Goal: Task Accomplishment & Management: Use online tool/utility

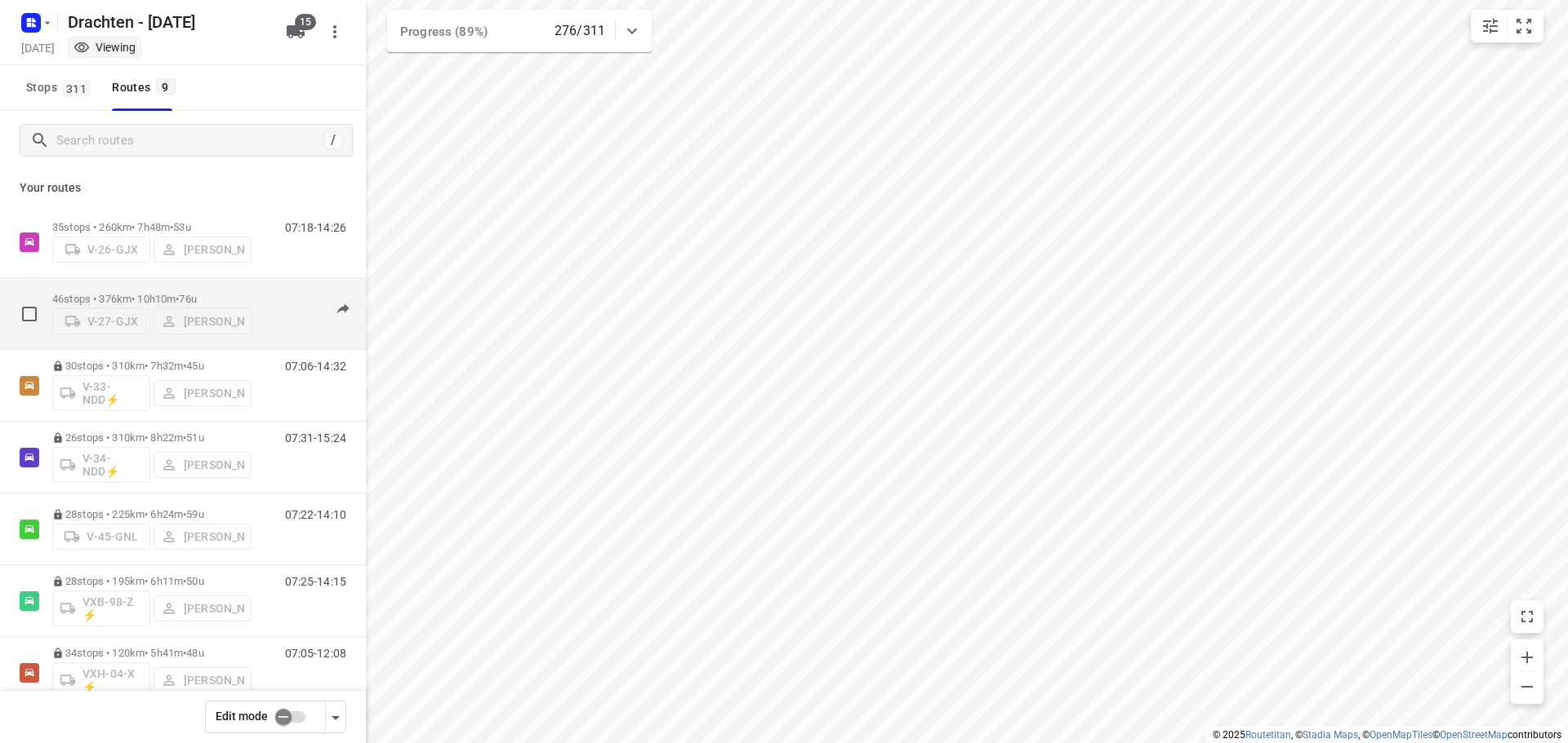
click at [196, 293] on span "76u" at bounding box center [188, 299] width 17 height 13
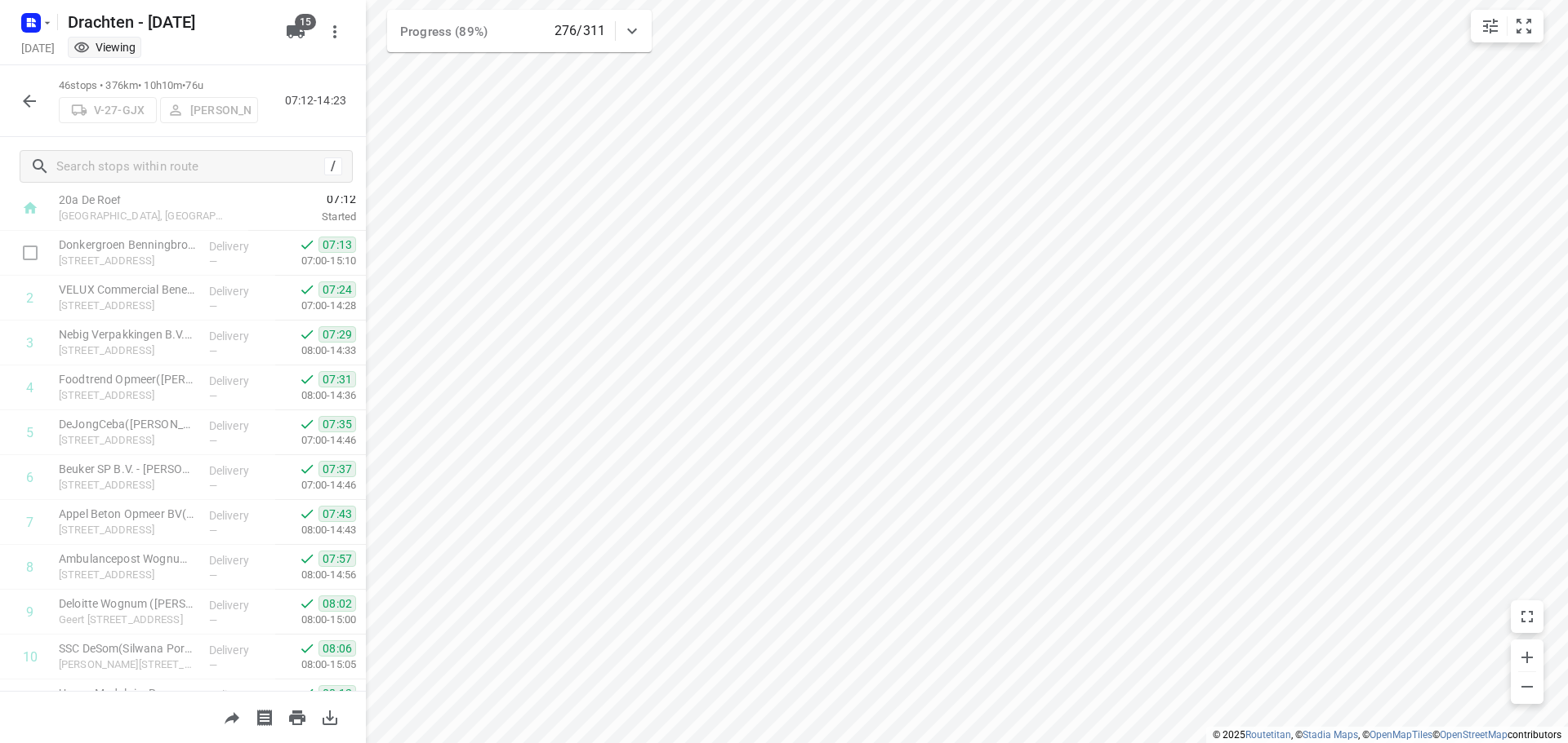
scroll to position [81, 0]
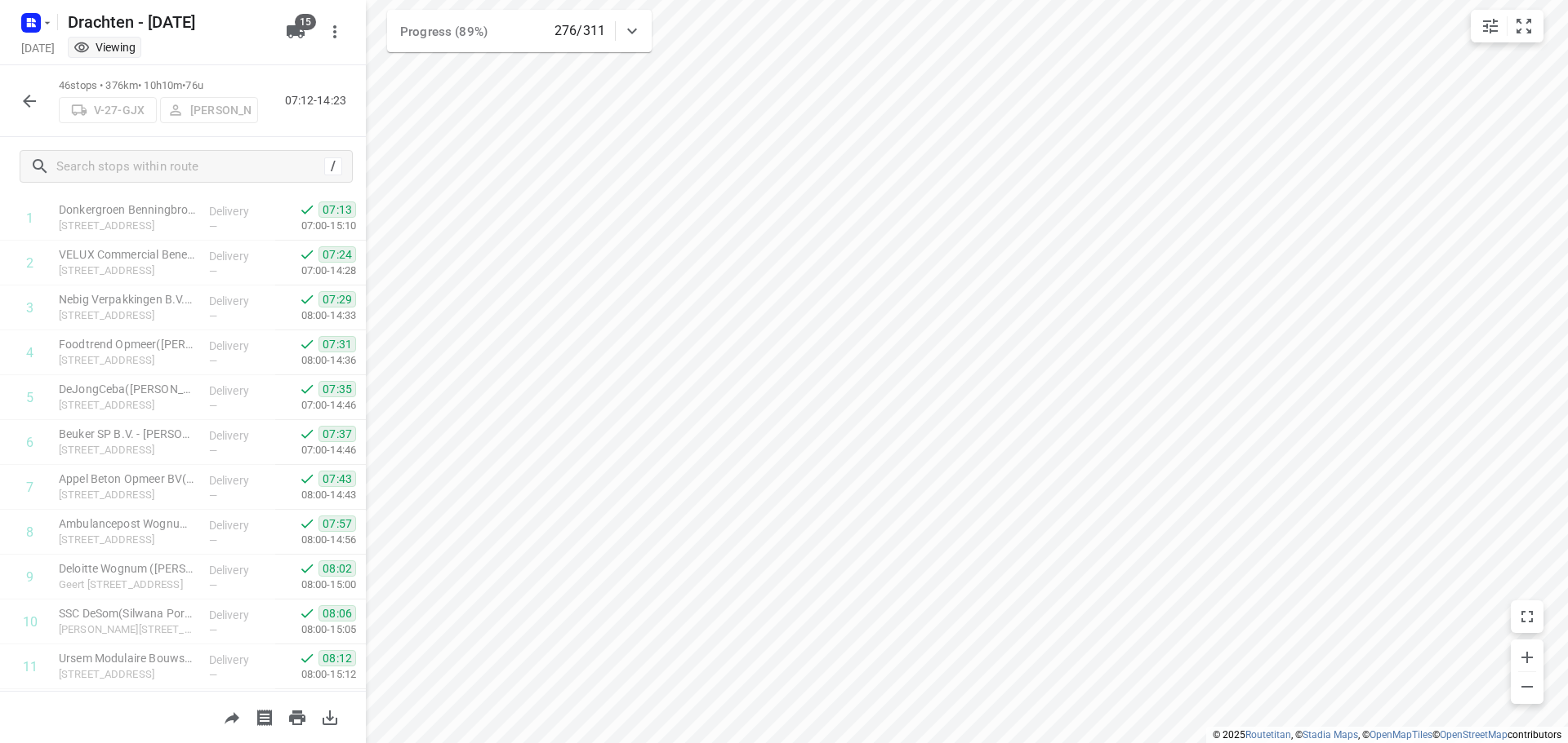
click at [45, 104] on div "46 stops • 376km • 10h10m • 76u V-27-GJX Armando Vijn 07:12-14:23" at bounding box center [183, 101] width 365 height 71
click at [44, 104] on button "button" at bounding box center [30, 101] width 33 height 33
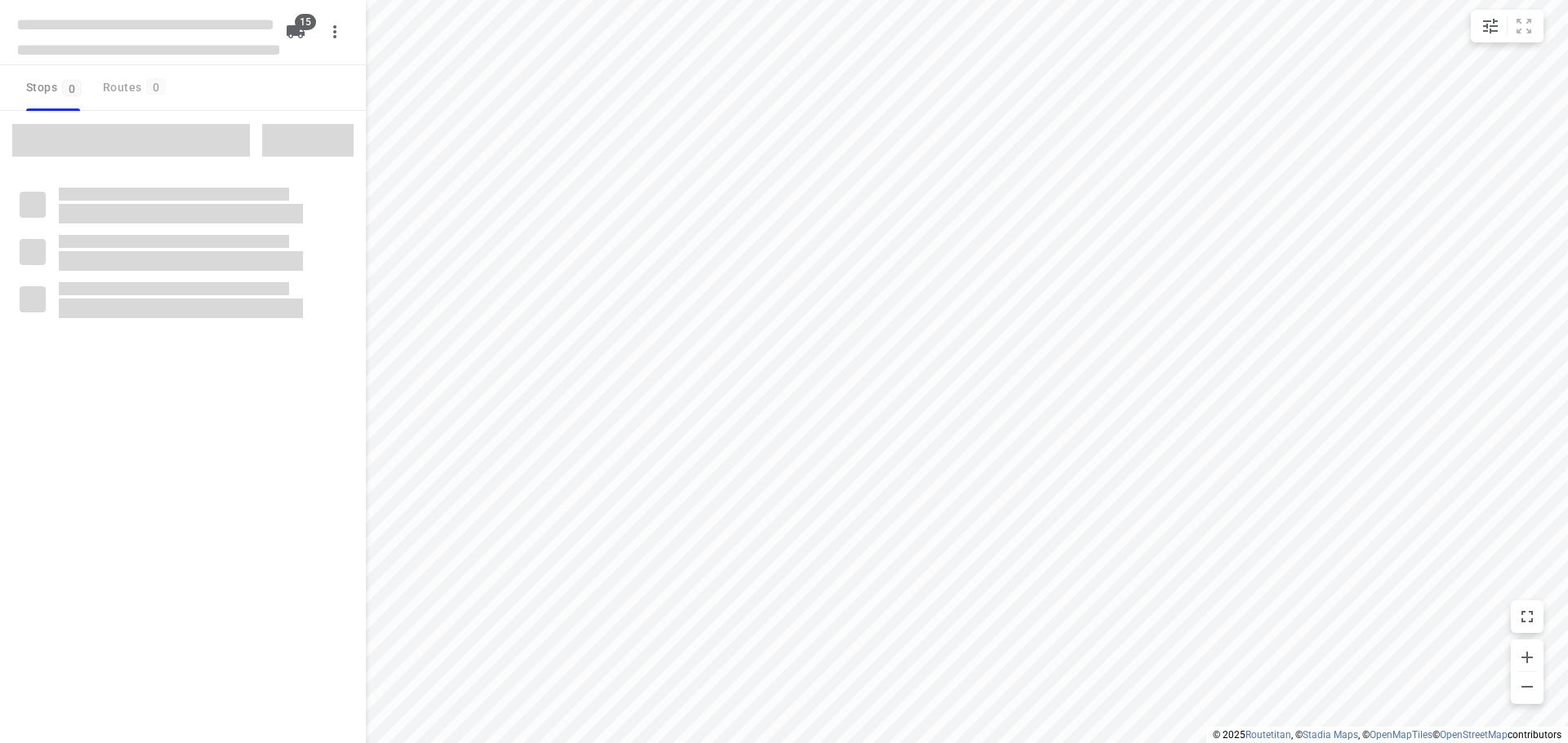
checkbox input "true"
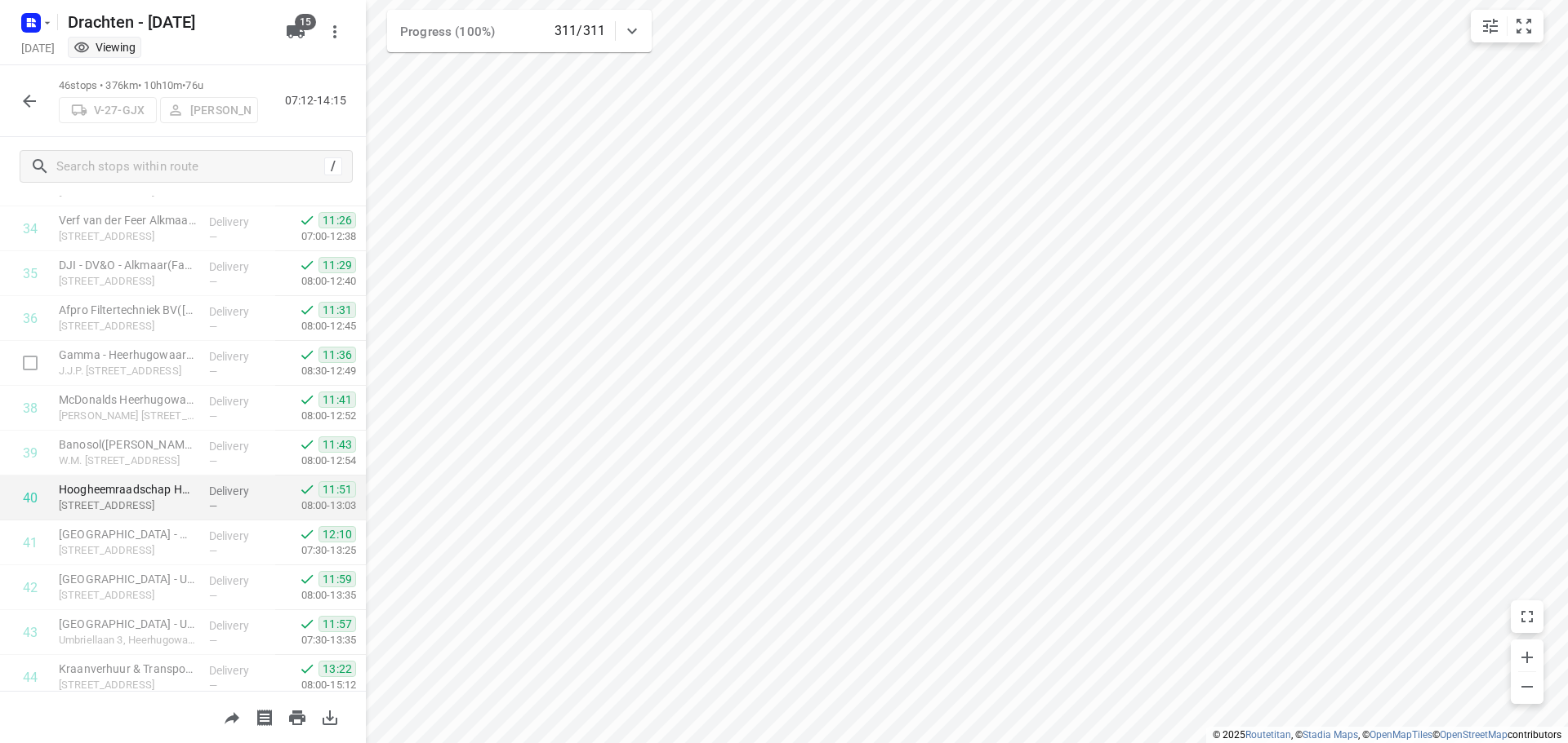
scroll to position [1696, 0]
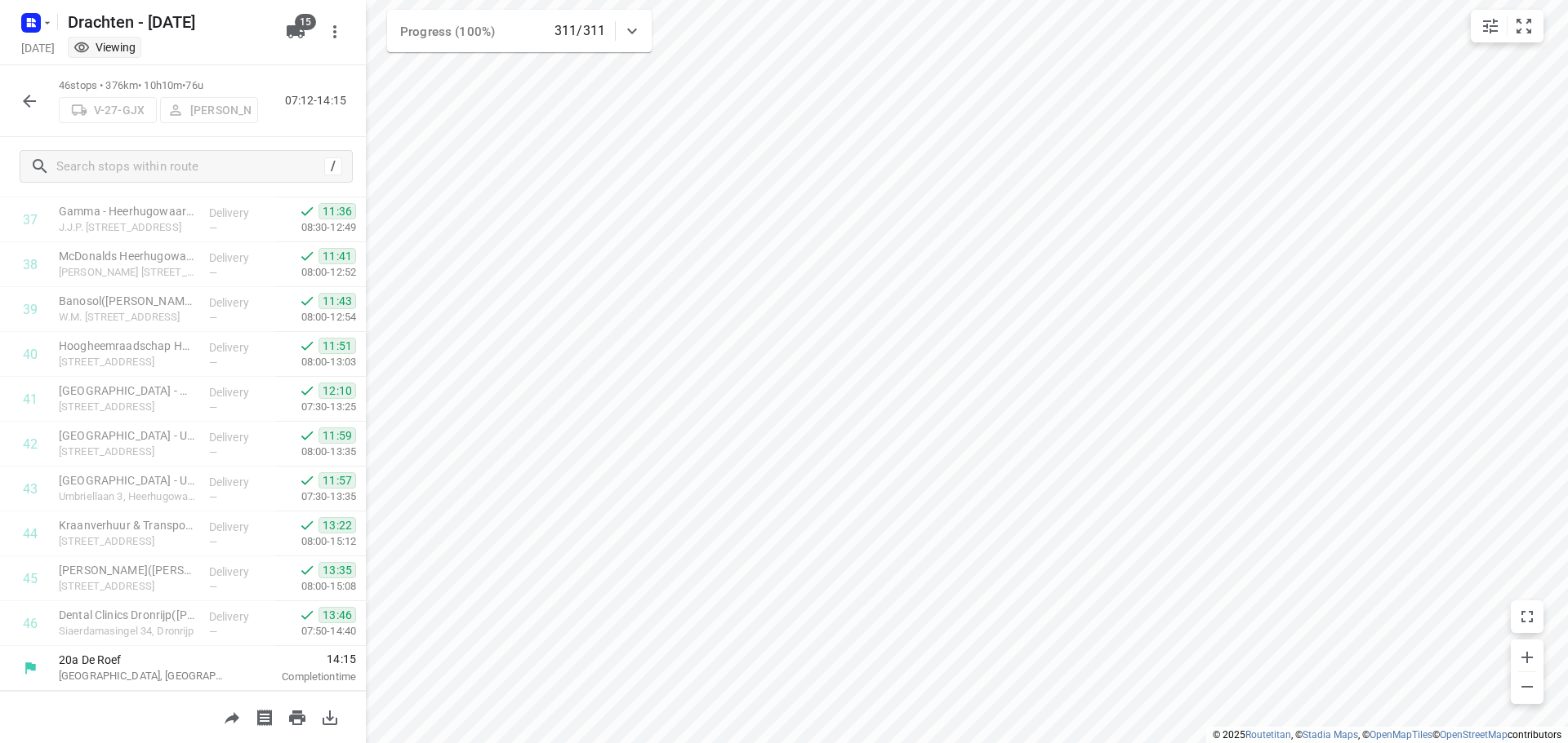
click at [38, 105] on icon "button" at bounding box center [29, 101] width 19 height 19
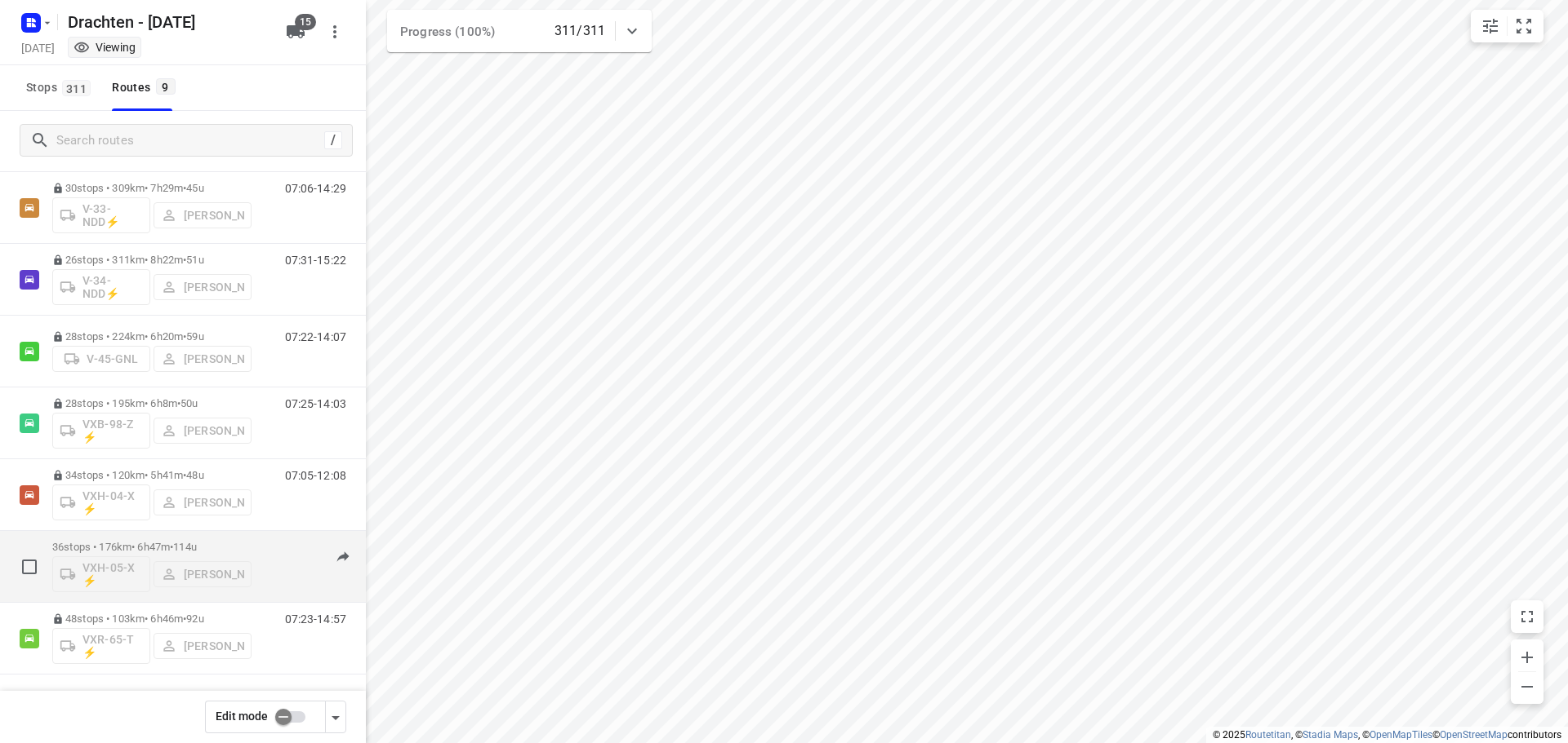
scroll to position [97, 0]
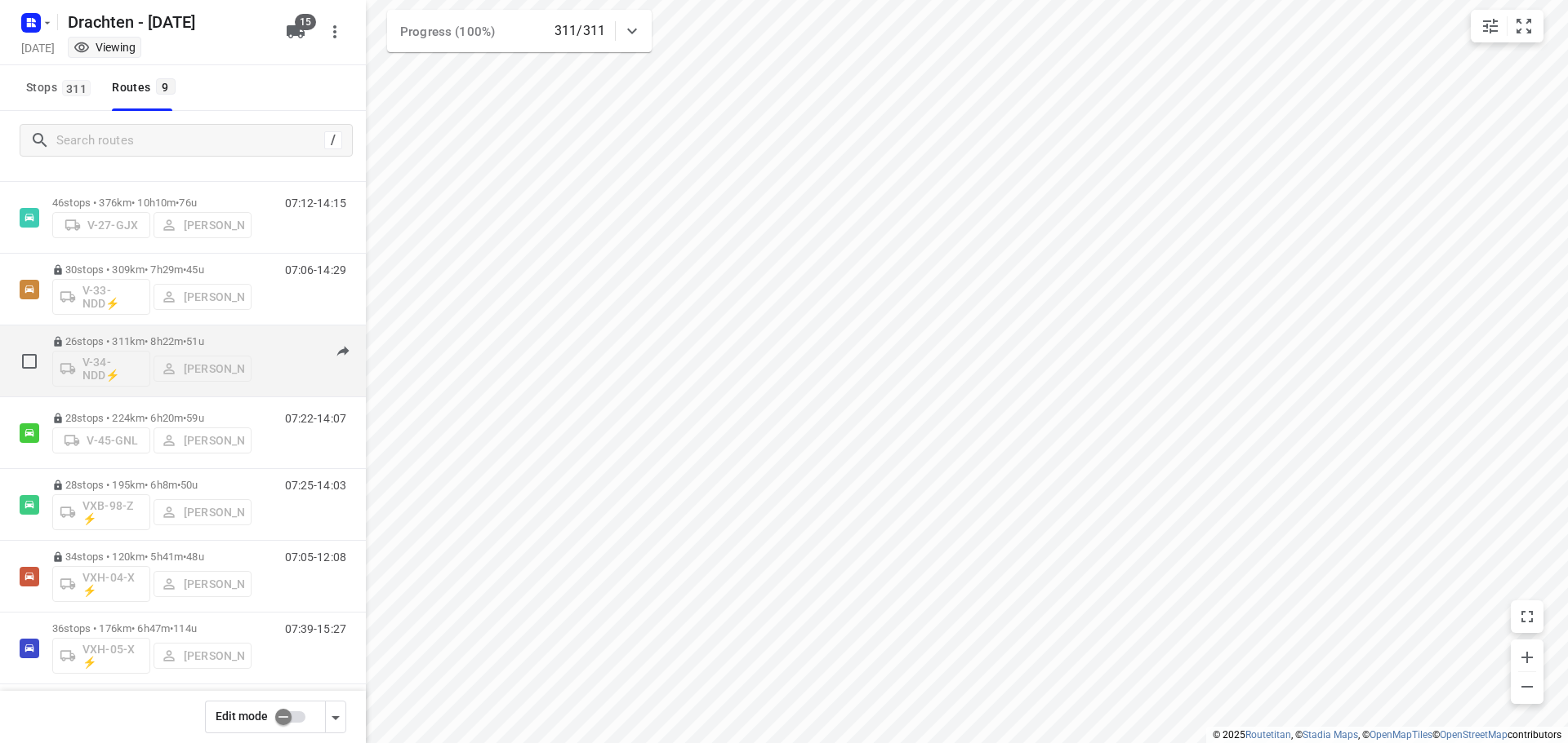
click at [200, 334] on div "26 stops • 311km • 8h22m • 51u V-34-NDD⚡ Steijn Groothof" at bounding box center [152, 361] width 199 height 68
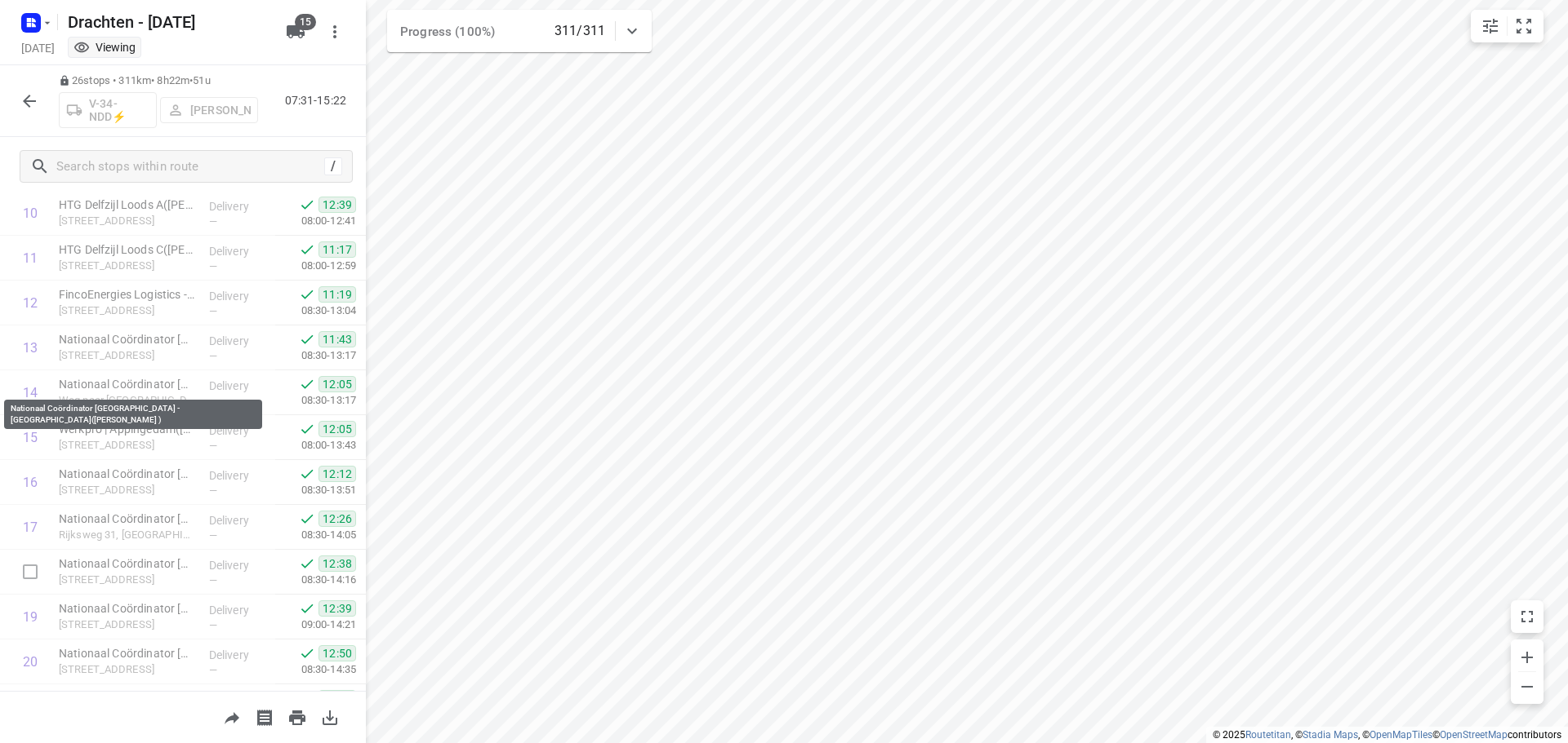
scroll to position [798, 0]
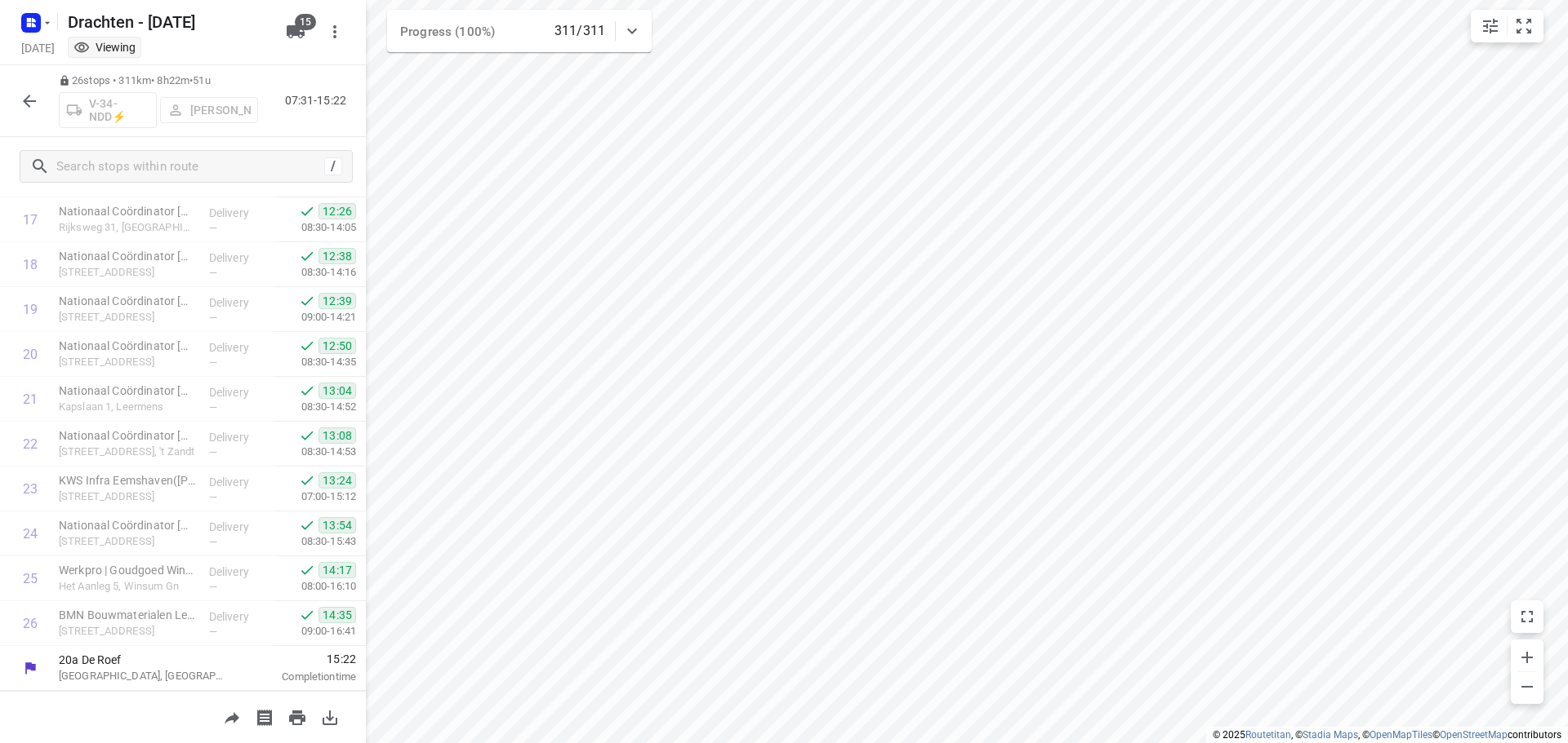
click at [32, 102] on icon "button" at bounding box center [29, 101] width 19 height 19
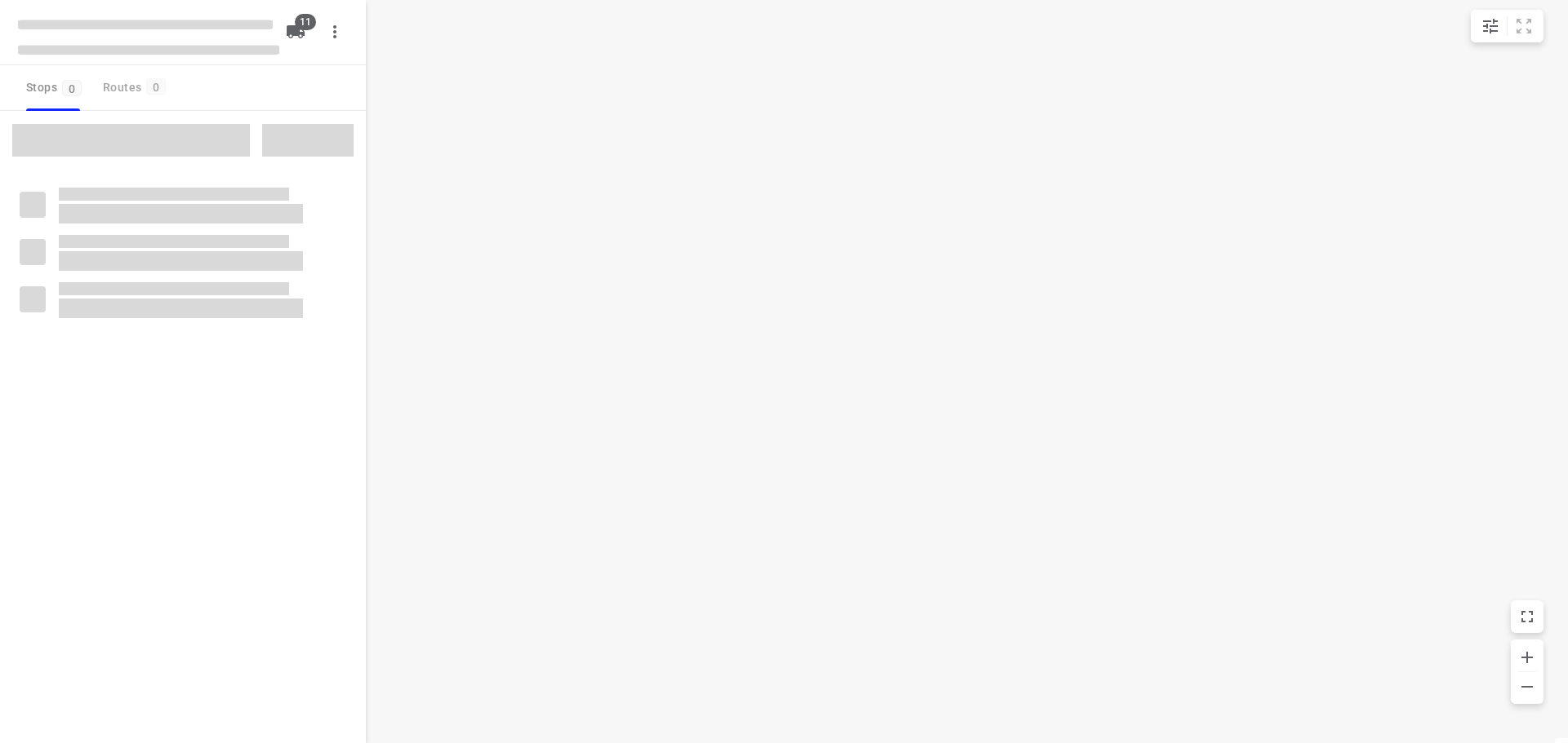
checkbox input "true"
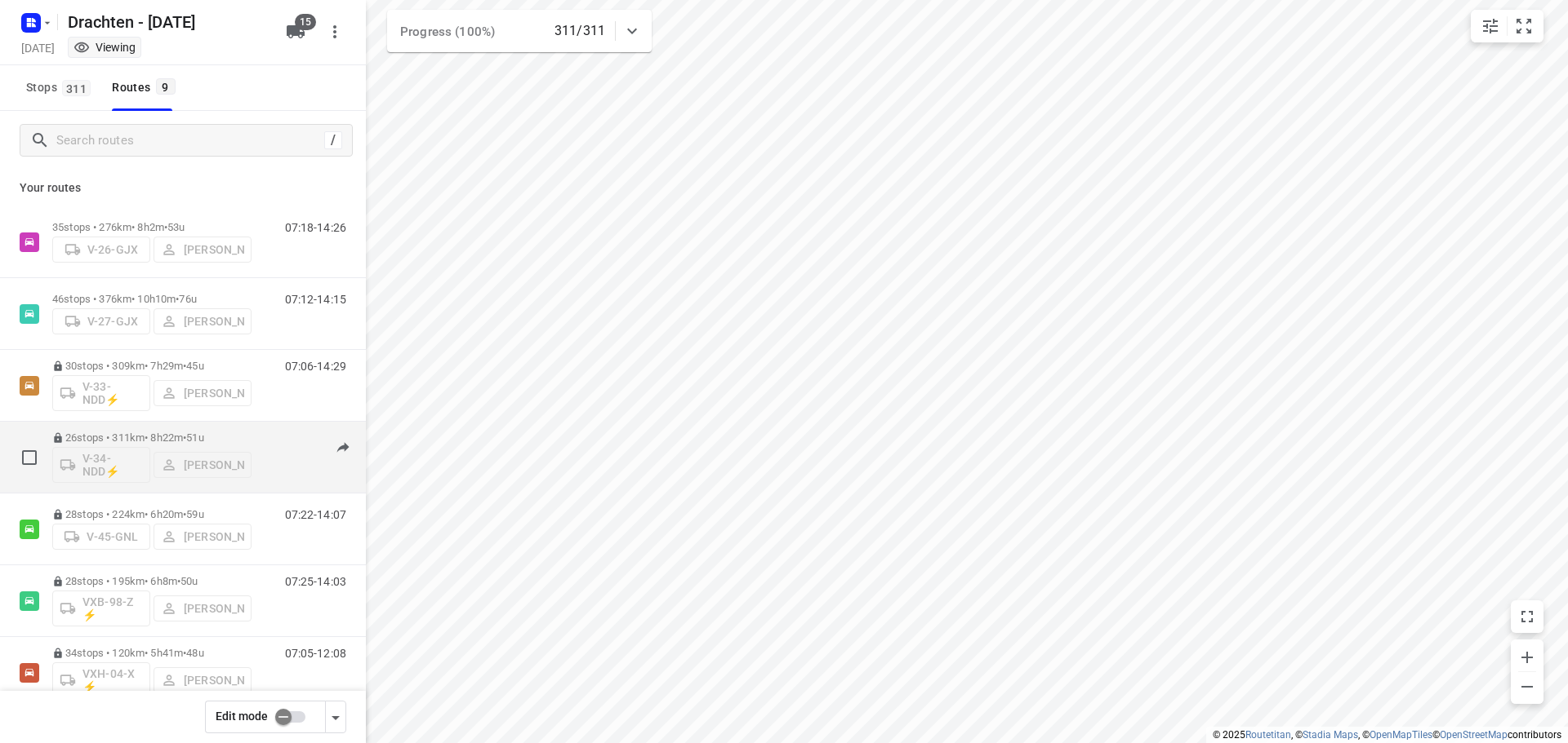
click at [203, 438] on span "51u" at bounding box center [195, 438] width 17 height 13
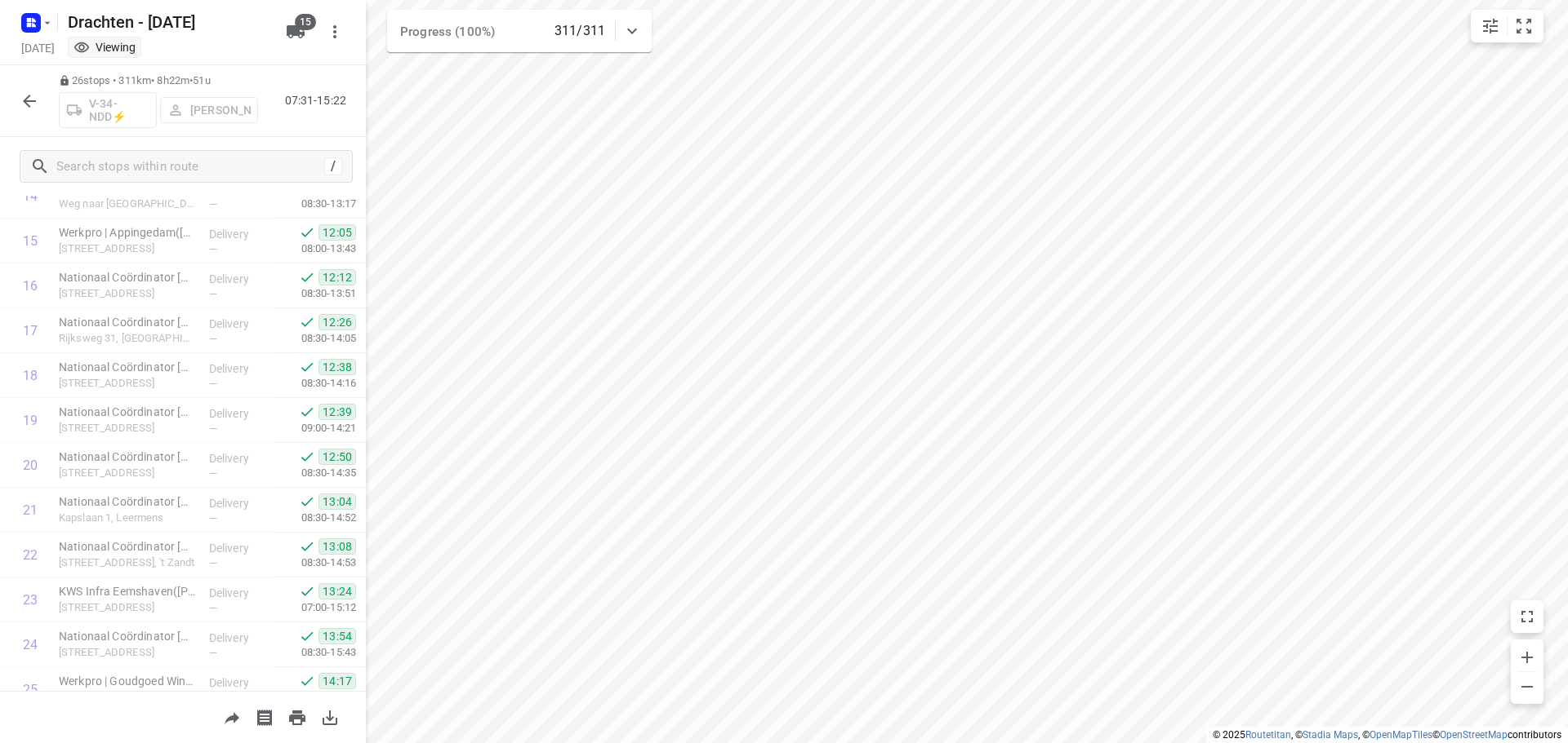
scroll to position [798, 0]
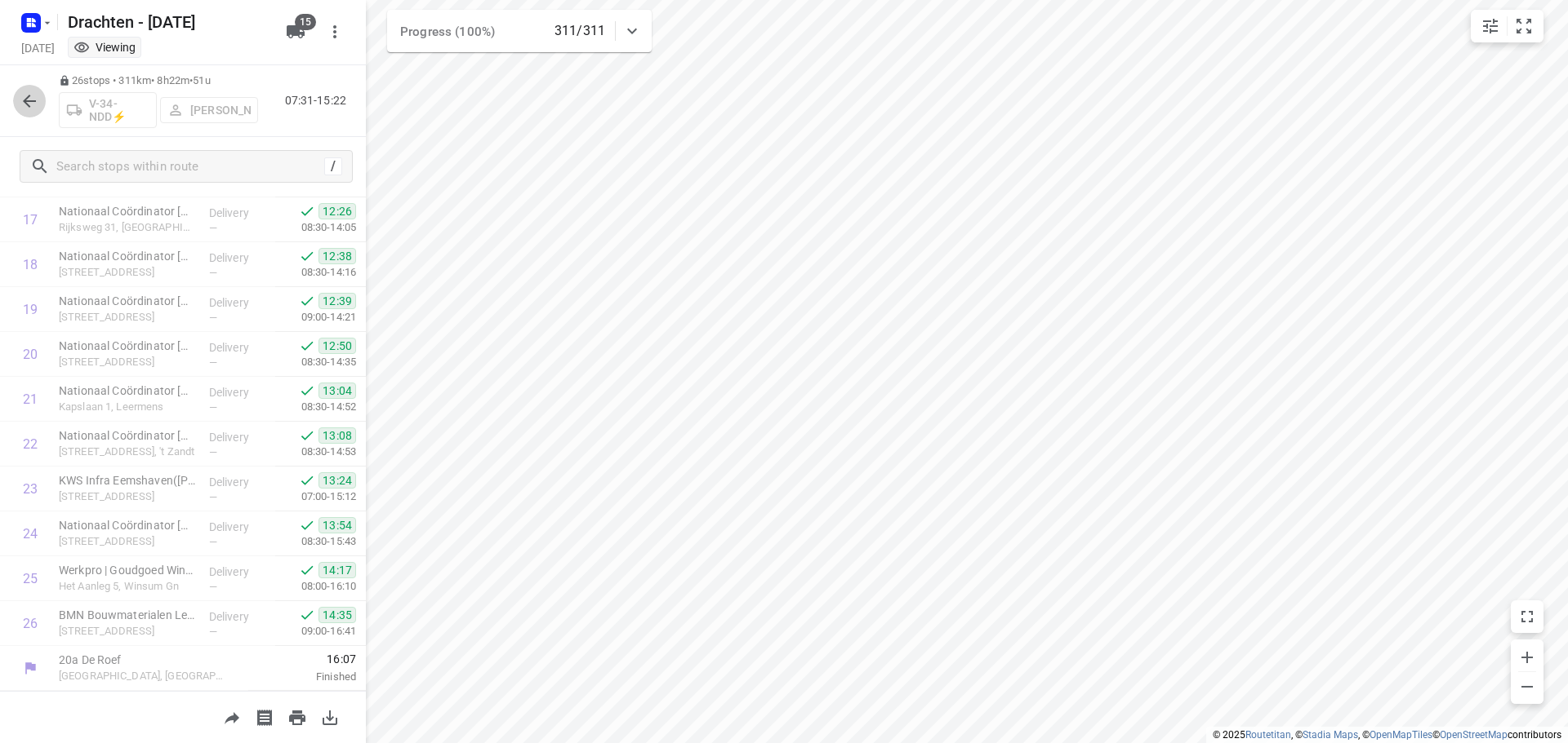
click at [34, 93] on icon "button" at bounding box center [29, 101] width 19 height 19
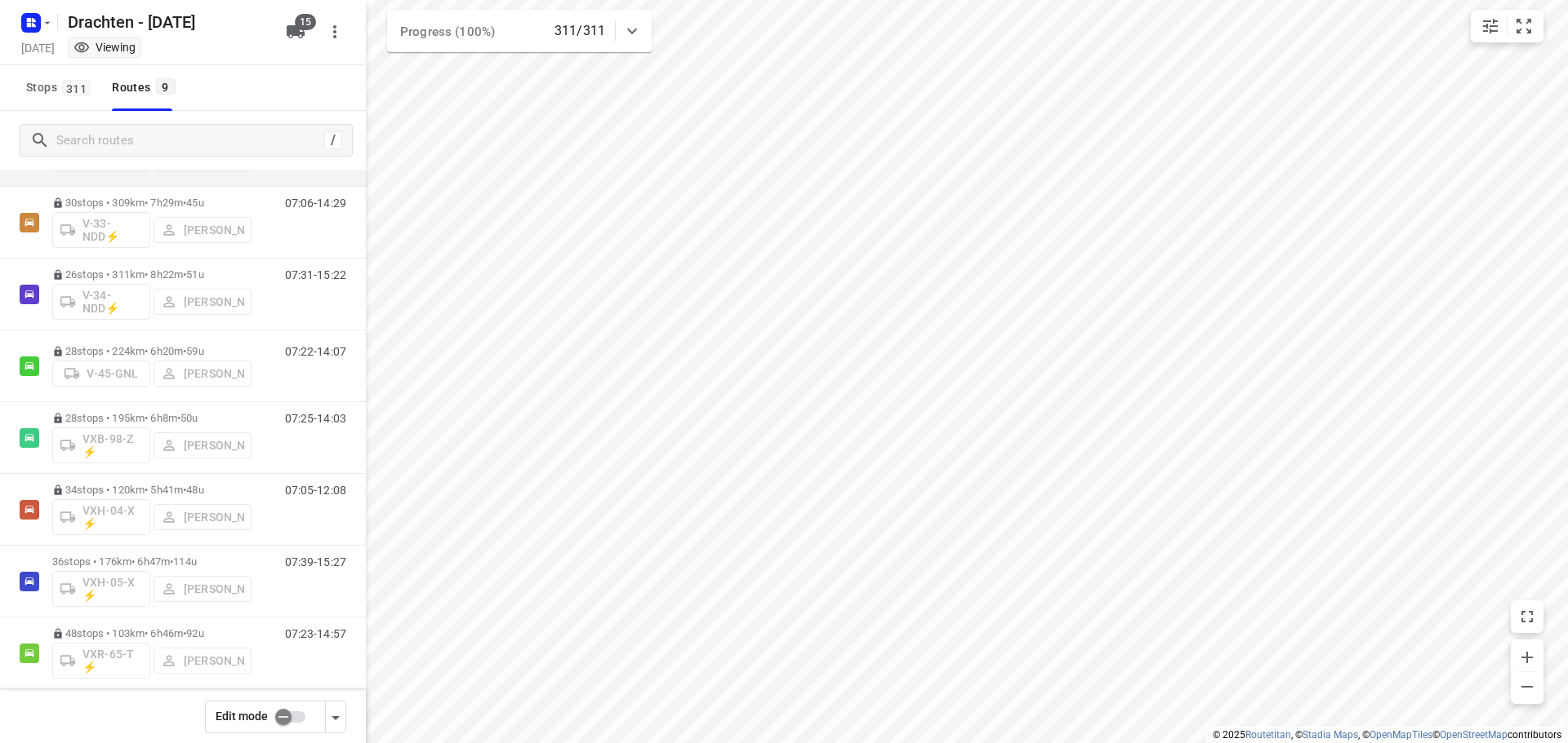
scroll to position [178, 0]
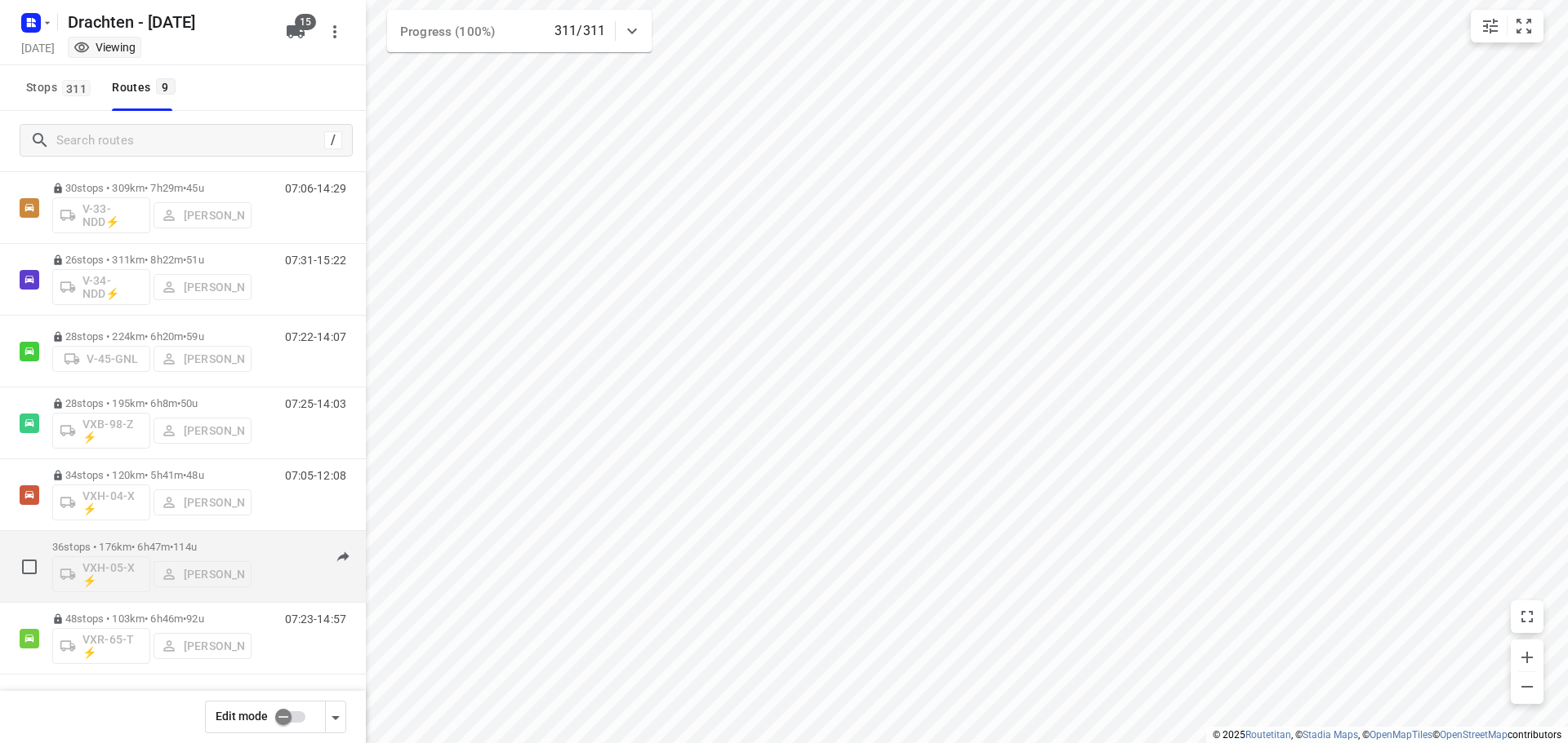
click at [249, 543] on p "36 stops • 176km • 6h47m • 114u" at bounding box center [152, 547] width 199 height 13
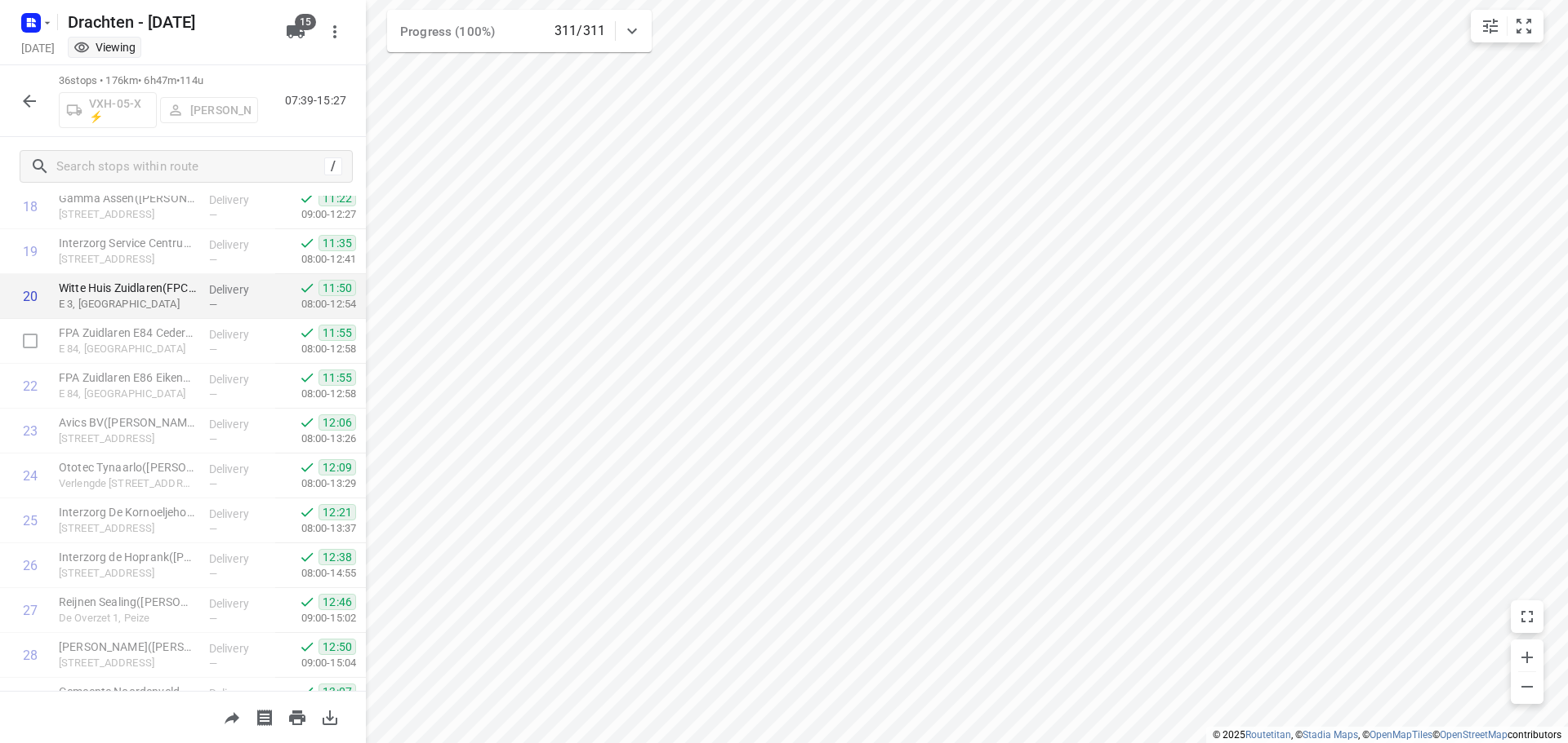
scroll to position [1246, 0]
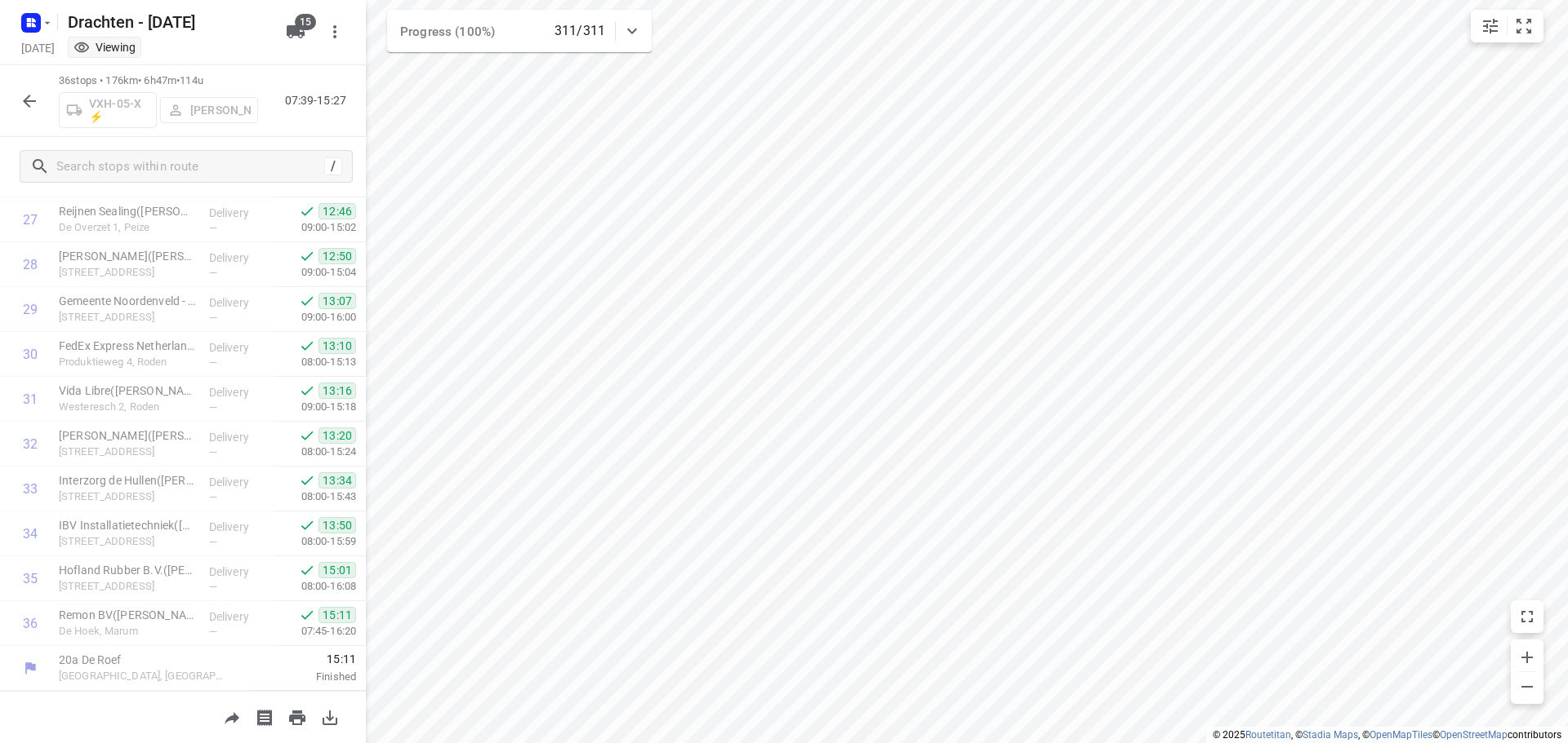
click at [39, 106] on icon "button" at bounding box center [29, 101] width 19 height 19
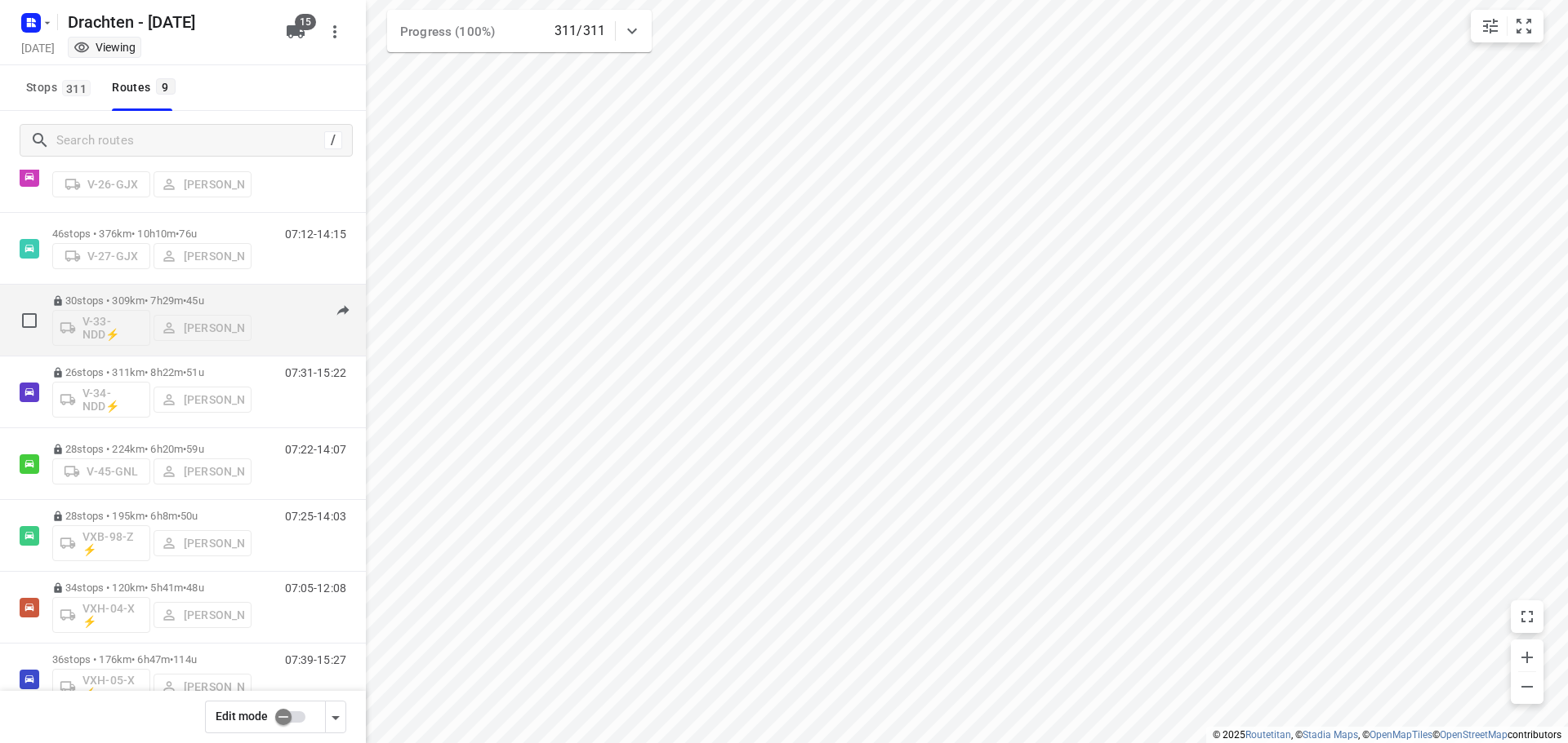
scroll to position [178, 0]
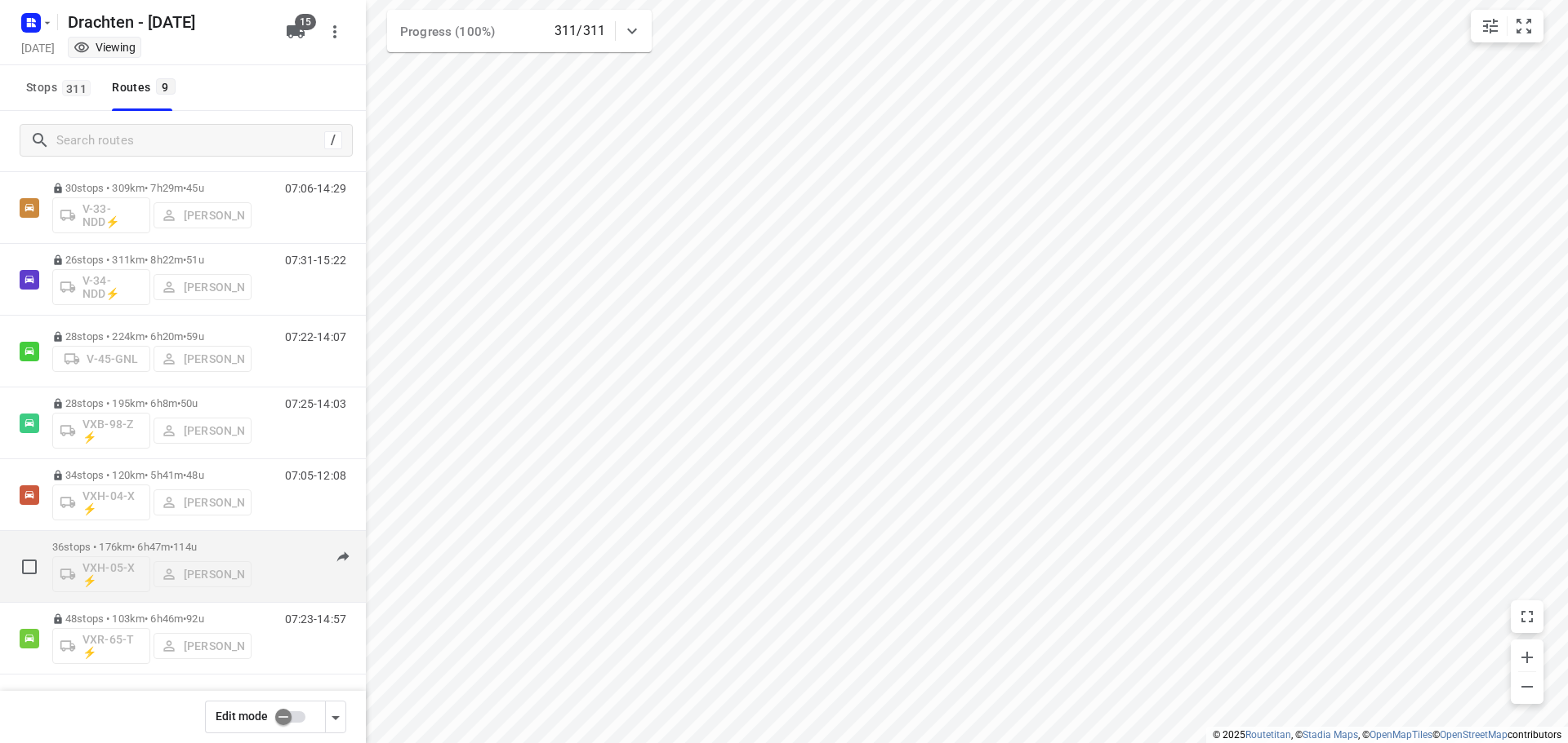
click at [115, 539] on div "36 stops • 176km • 6h47m • 114u VXH-05-X ⚡ Jos Kaspers" at bounding box center [152, 566] width 199 height 68
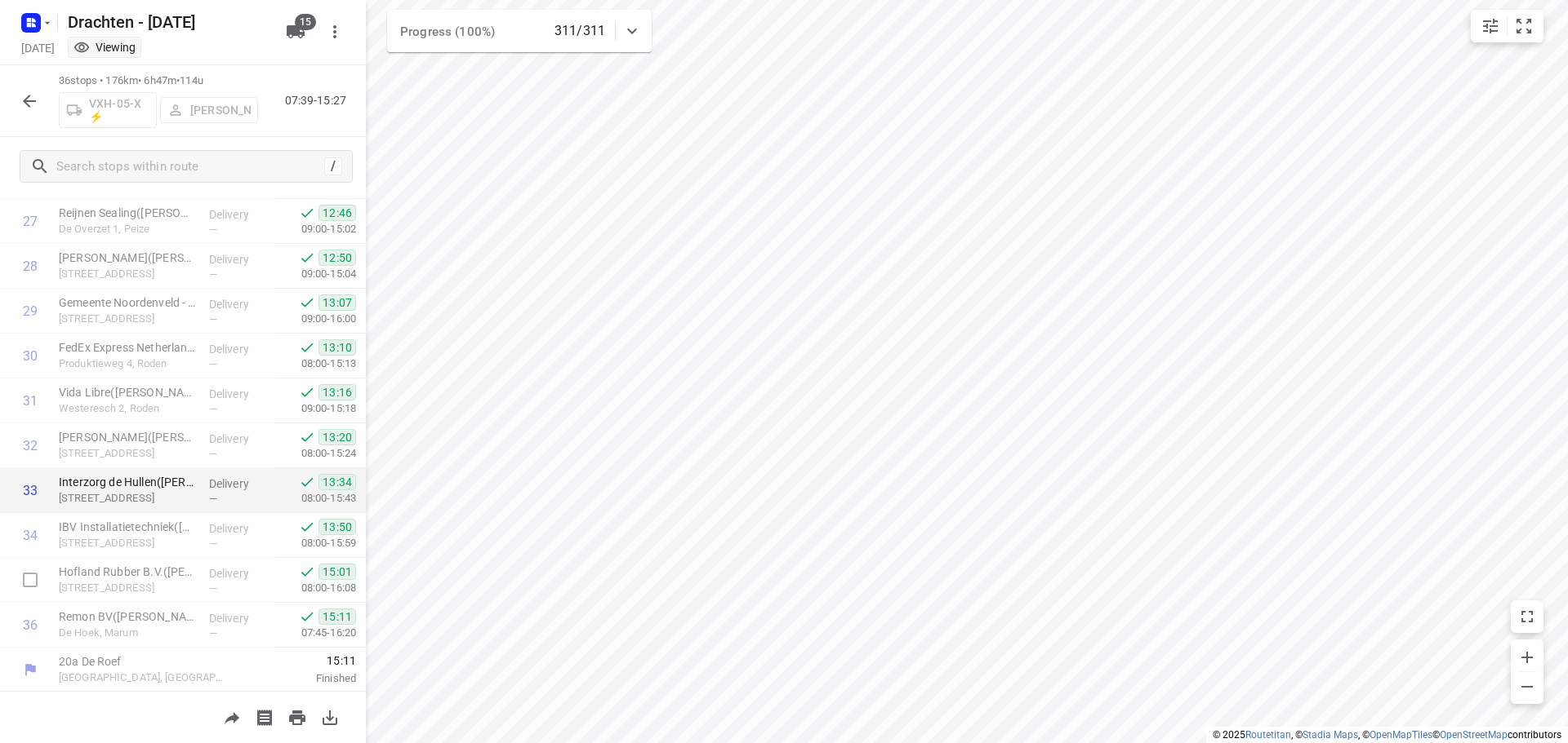
scroll to position [1246, 0]
click at [30, 108] on icon "button" at bounding box center [29, 101] width 19 height 19
